Goal: Check status: Check status

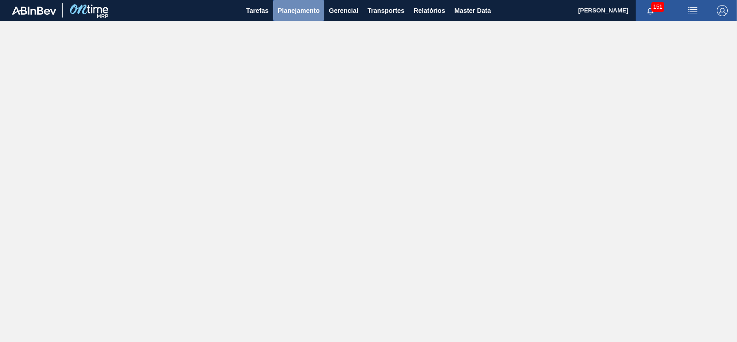
click at [295, 5] on span "Planejamento" at bounding box center [299, 10] width 42 height 11
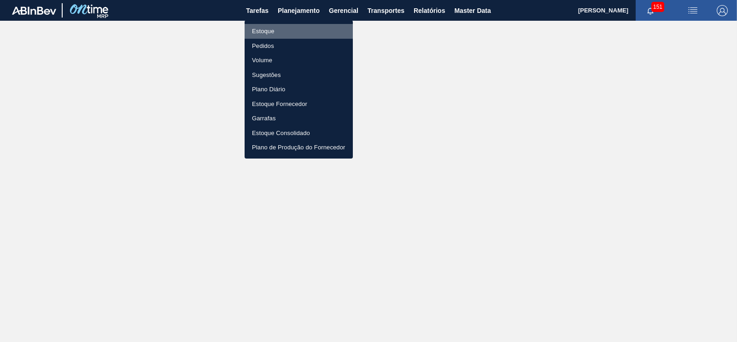
click at [264, 33] on li "Estoque" at bounding box center [299, 31] width 108 height 15
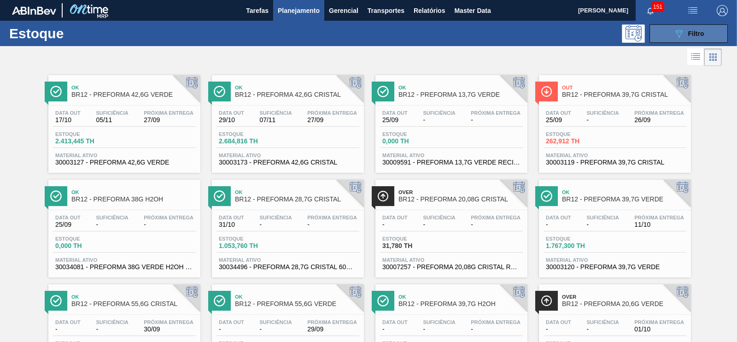
click at [683, 37] on icon "089F7B8B-B2A5-4AFE-B5C0-19BA573D28AC" at bounding box center [679, 33] width 11 height 11
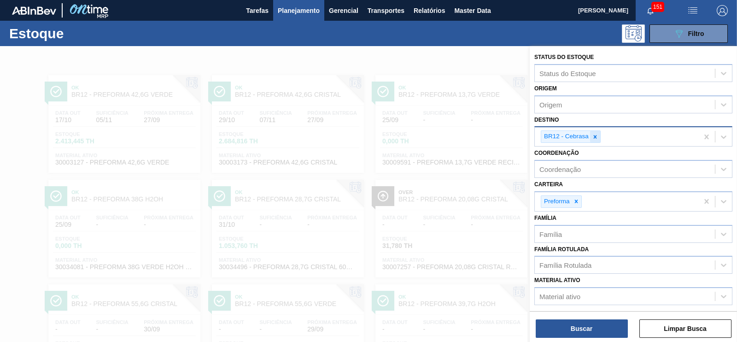
click at [594, 134] on icon at bounding box center [595, 137] width 6 height 6
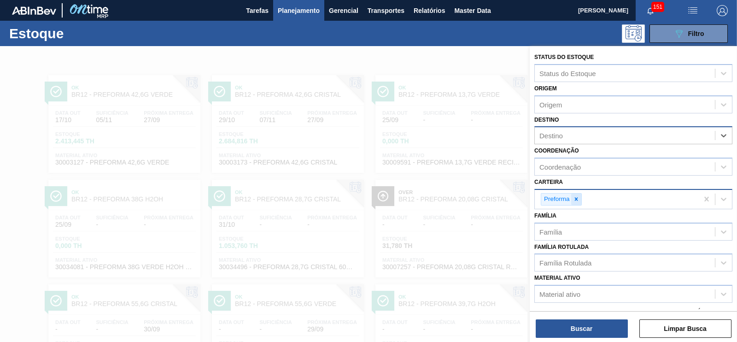
click at [574, 202] on div at bounding box center [576, 200] width 10 height 12
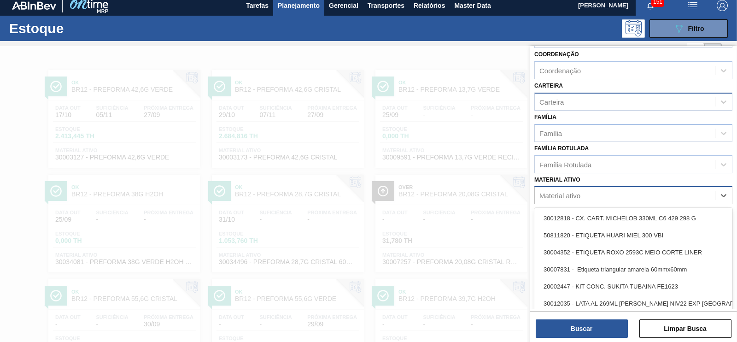
click at [558, 194] on div "Material ativo" at bounding box center [560, 196] width 41 height 8
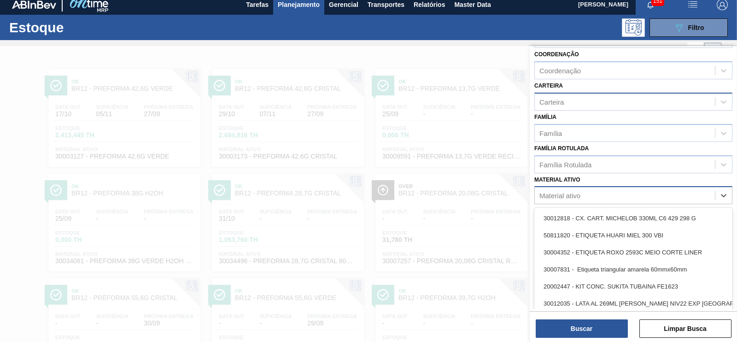
paste ativo "30003697"
type ativo "30003697"
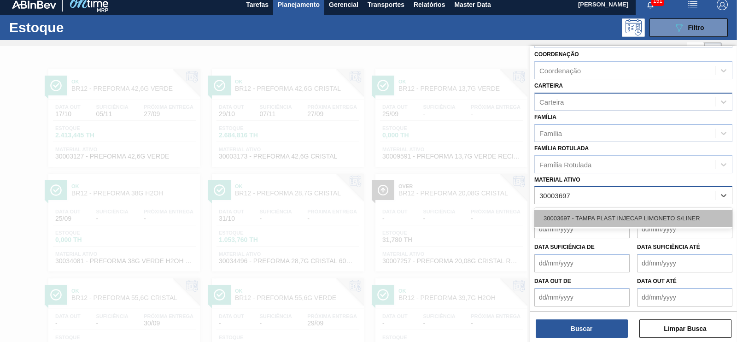
click at [556, 220] on div "30003697 - TAMPA PLAST INJECAP LIMONETO S/LINER" at bounding box center [633, 218] width 198 height 17
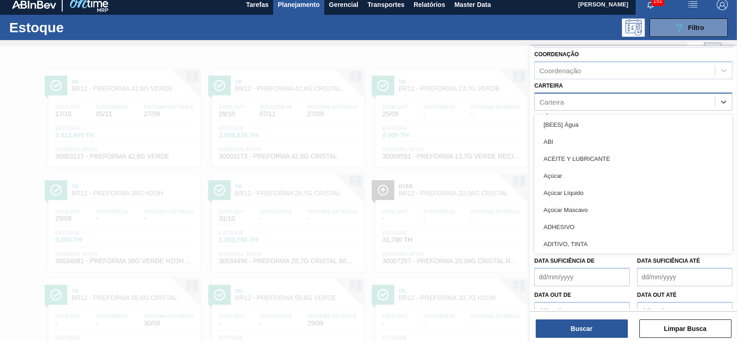
click at [564, 99] on div "Carteira" at bounding box center [552, 102] width 24 height 8
type input "m"
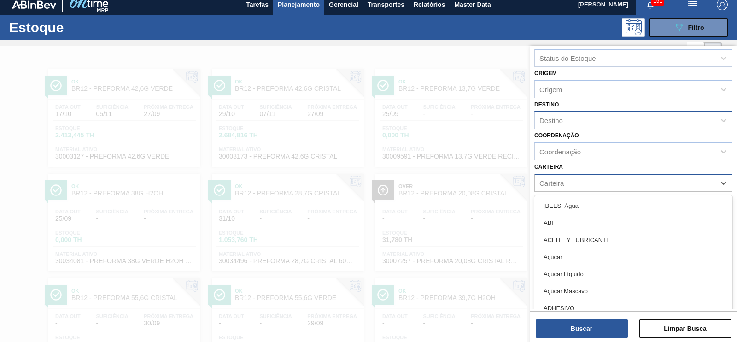
scroll to position [14, 0]
click at [553, 112] on div "Destino" at bounding box center [633, 121] width 198 height 18
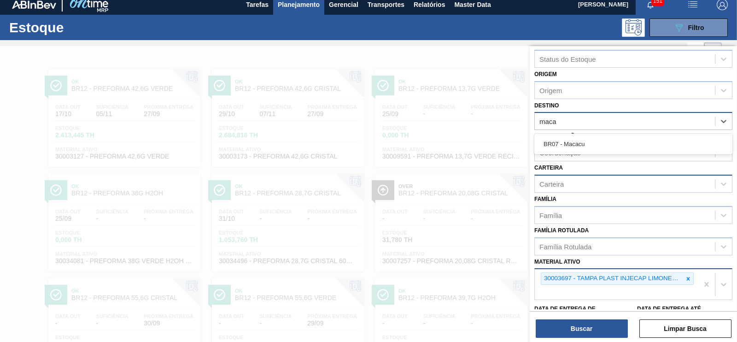
type input "macac"
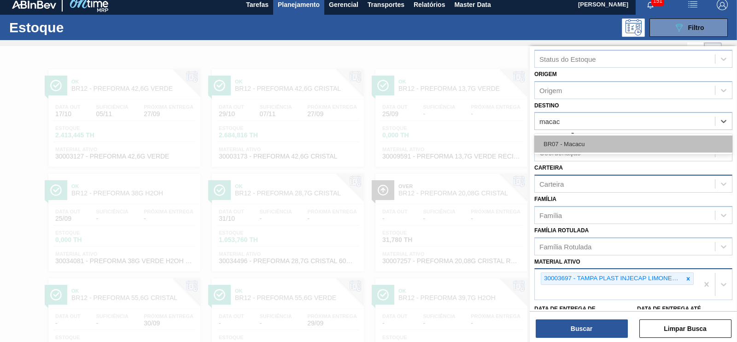
click at [557, 139] on div "BR07 - Macacu" at bounding box center [633, 143] width 198 height 17
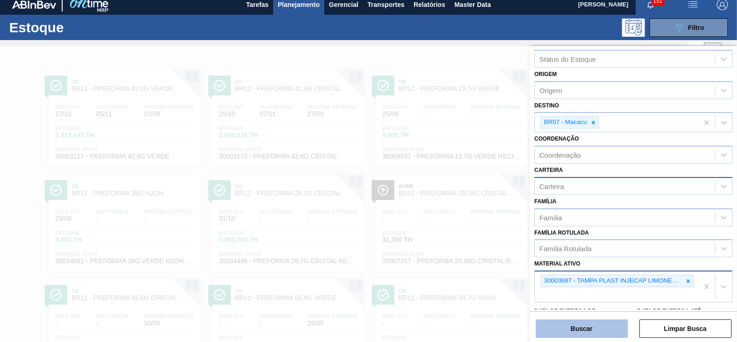
click at [580, 334] on button "Buscar" at bounding box center [582, 328] width 92 height 18
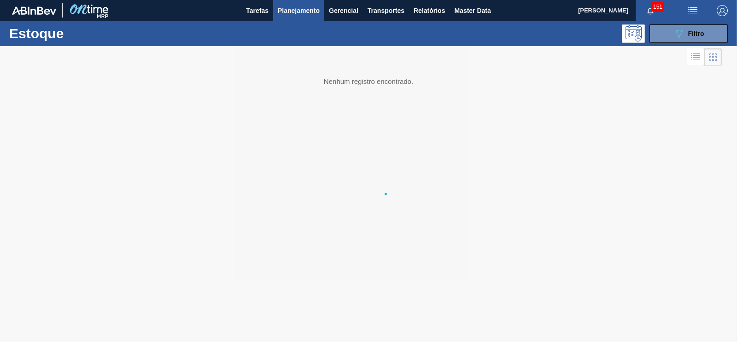
scroll to position [0, 0]
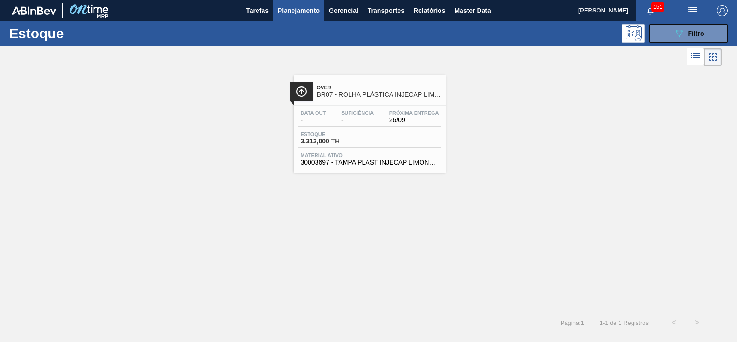
click at [348, 117] on span "-" at bounding box center [357, 120] width 32 height 7
